Goal: Task Accomplishment & Management: Manage account settings

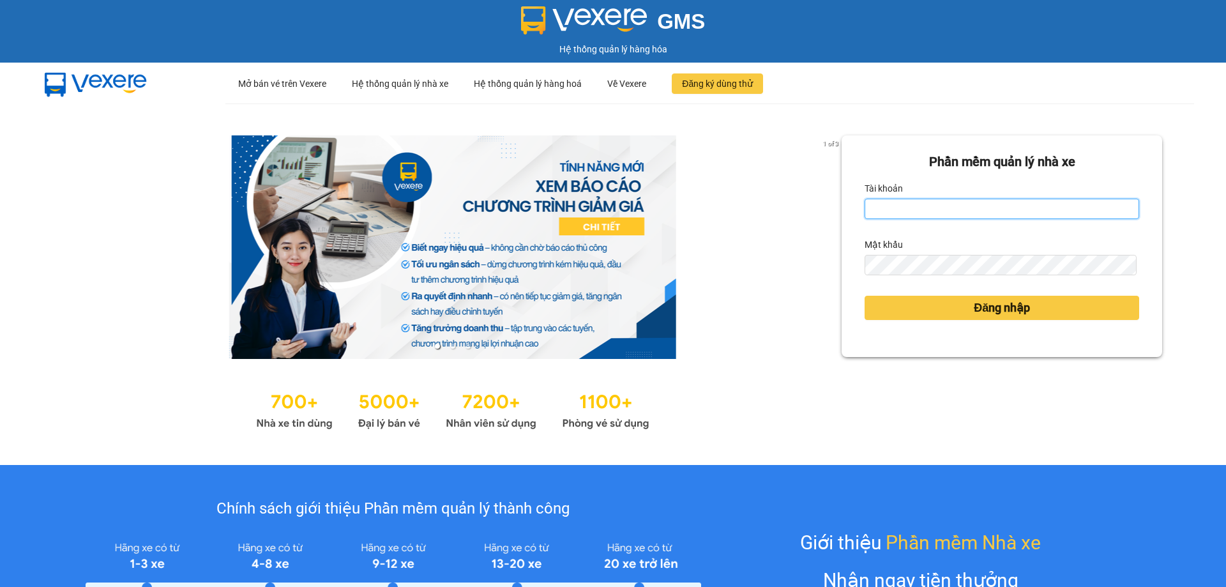
click at [950, 208] on input "Tài khoản" at bounding box center [1002, 209] width 275 height 20
type input "tranyen.thoidai"
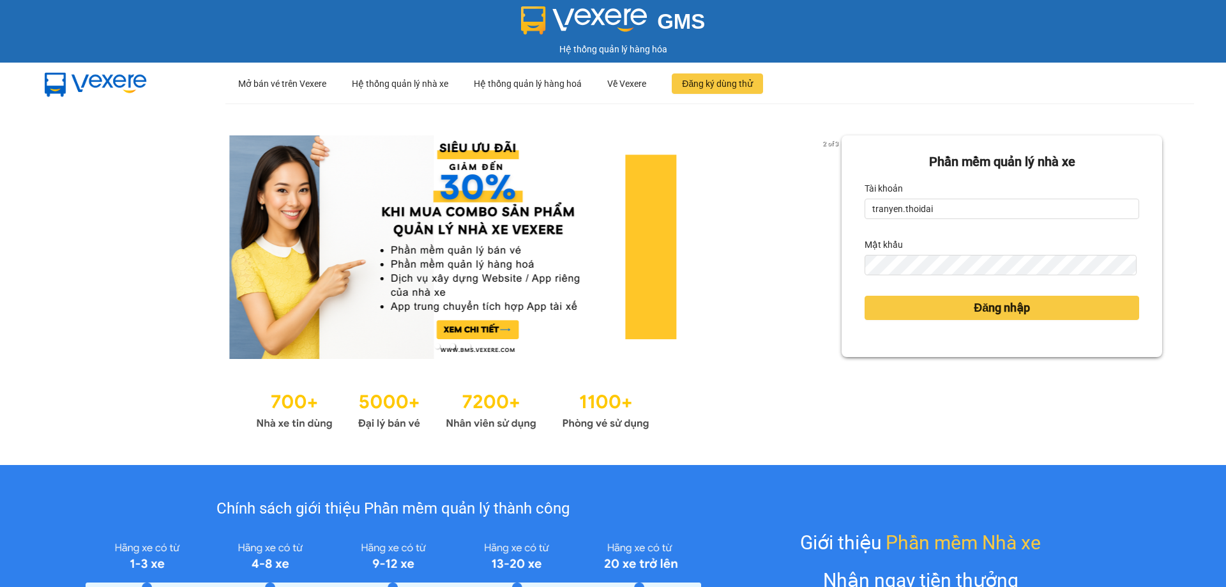
click at [917, 276] on form "Phần mềm quản lý nhà xe Tài khoản tranyen.thoidai Mật khẩu Đăng nhập" at bounding box center [1002, 246] width 275 height 188
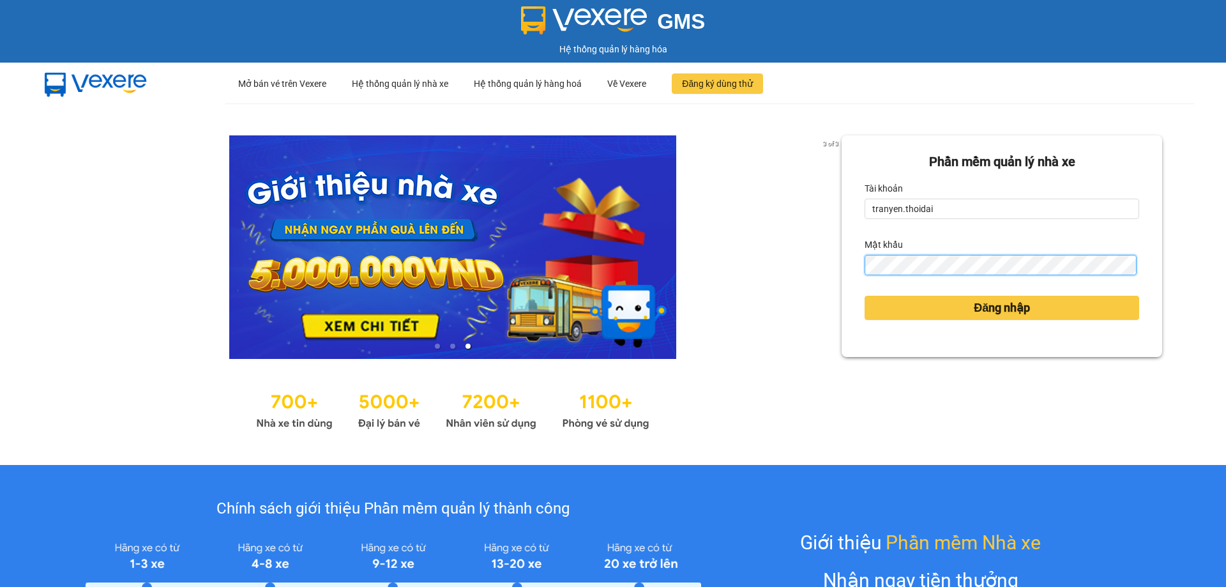
click at [865, 296] on button "Đăng nhập" at bounding box center [1002, 308] width 275 height 24
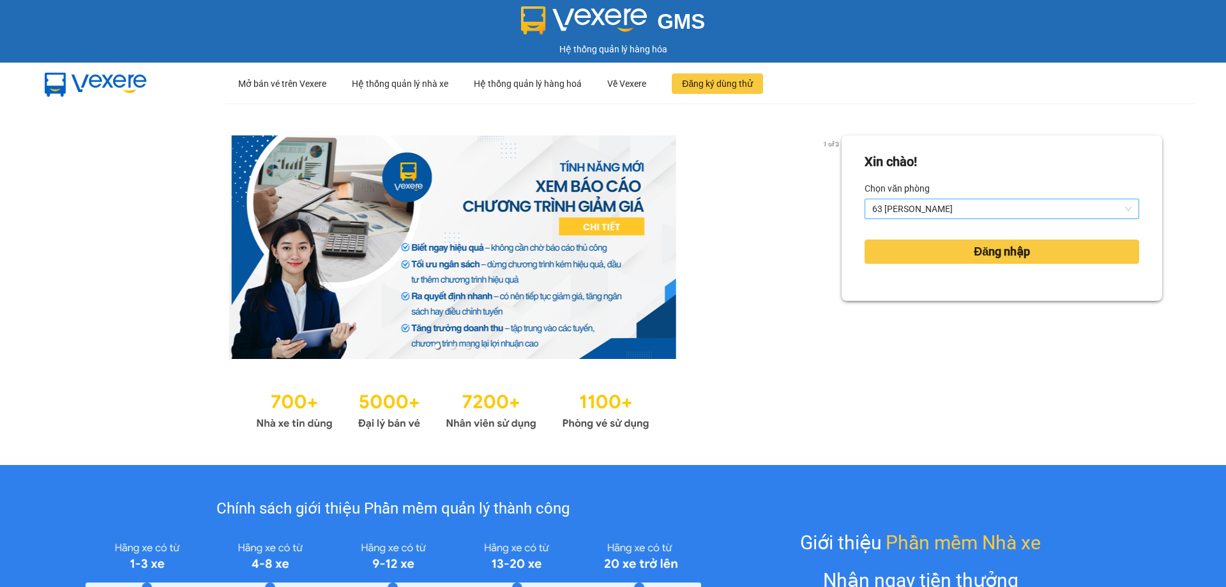
click at [965, 203] on span "63 [PERSON_NAME]" at bounding box center [1001, 208] width 259 height 19
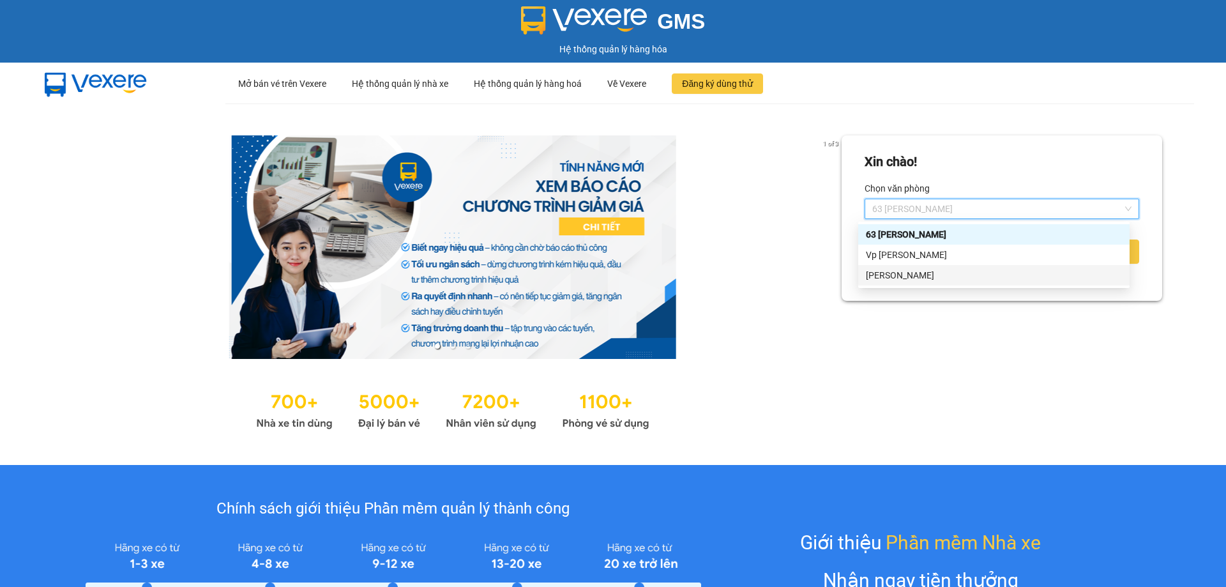
click at [918, 265] on div "[PERSON_NAME]" at bounding box center [993, 275] width 271 height 20
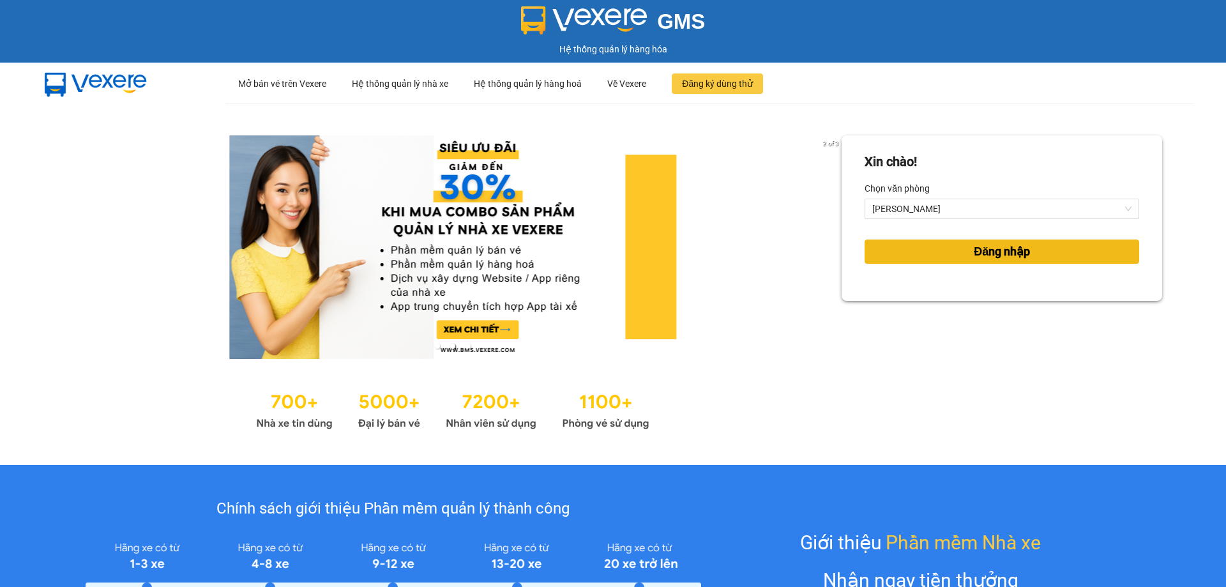
click at [994, 257] on span "Đăng nhập" at bounding box center [1002, 252] width 56 height 18
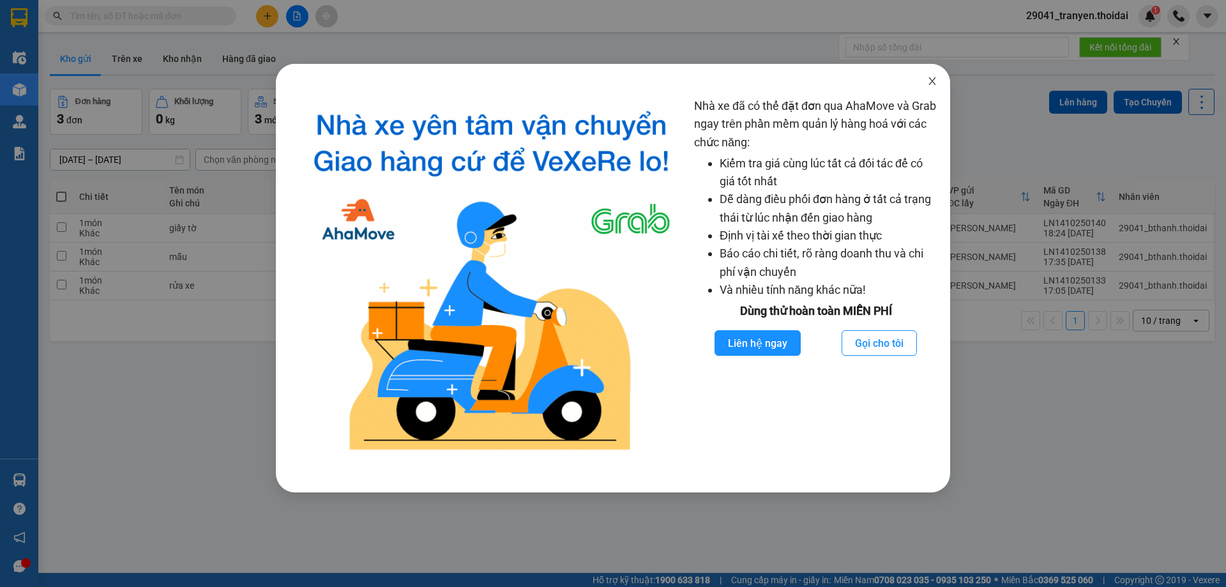
click at [933, 76] on span "Close" at bounding box center [933, 82] width 36 height 36
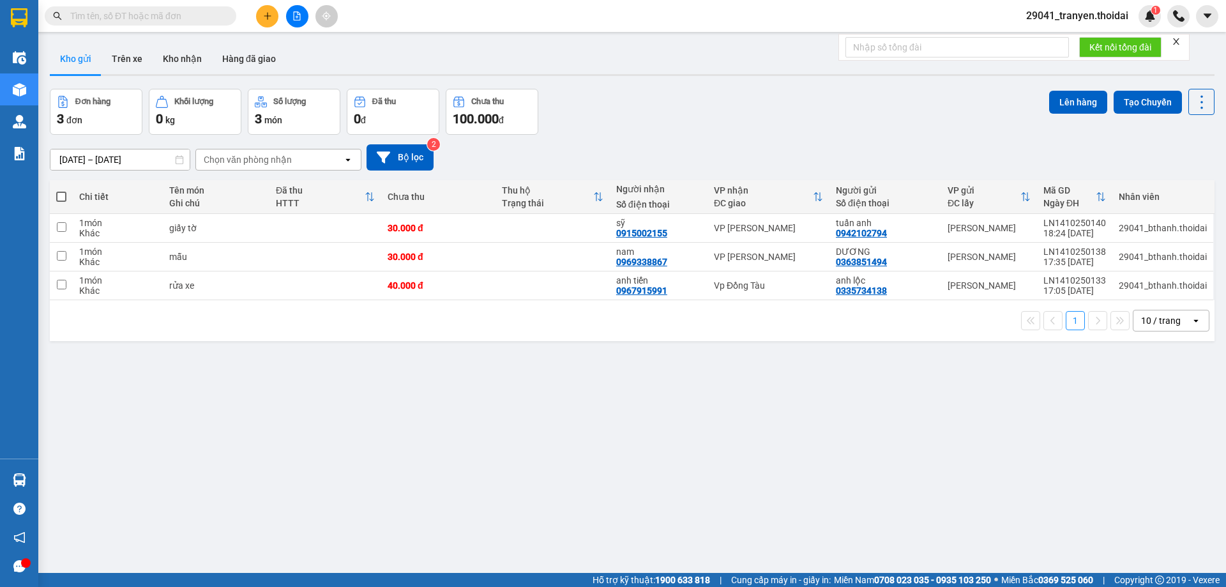
click at [514, 317] on div "1 10 / trang open" at bounding box center [632, 321] width 1155 height 22
click at [683, 118] on div "Đơn hàng 3 đơn Khối lượng 0 kg Số lượng 3 món Đã thu 0 đ Chưa thu 100.000 đ Lên…" at bounding box center [632, 112] width 1165 height 46
